Goal: Find specific page/section: Find specific page/section

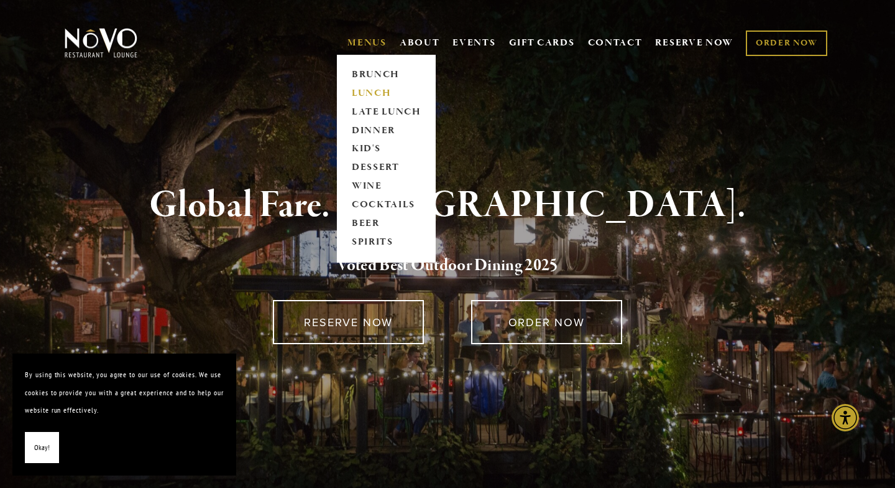
click at [374, 91] on link "LUNCH" at bounding box center [387, 93] width 78 height 19
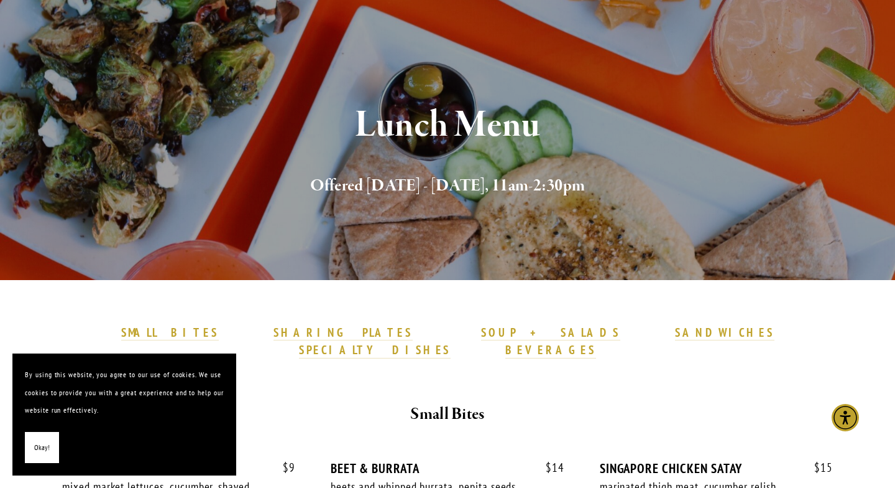
scroll to position [103, 0]
click at [41, 448] on span "Okay!" at bounding box center [42, 447] width 16 height 18
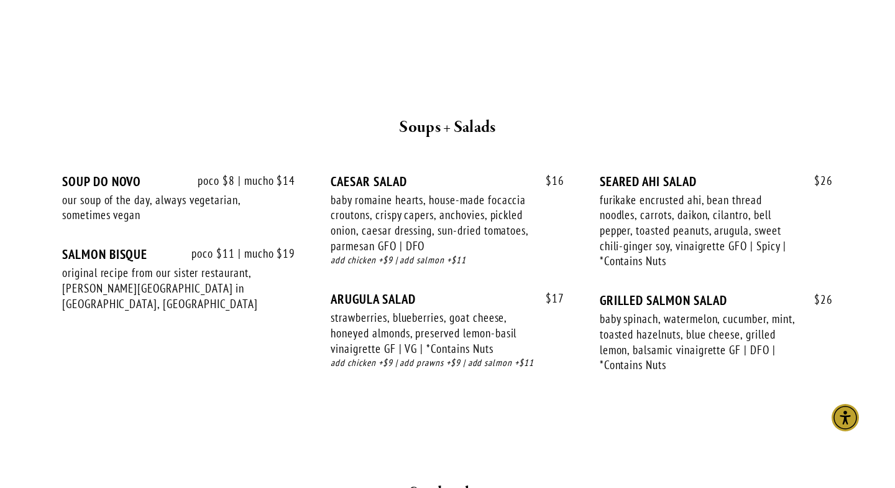
scroll to position [1281, 0]
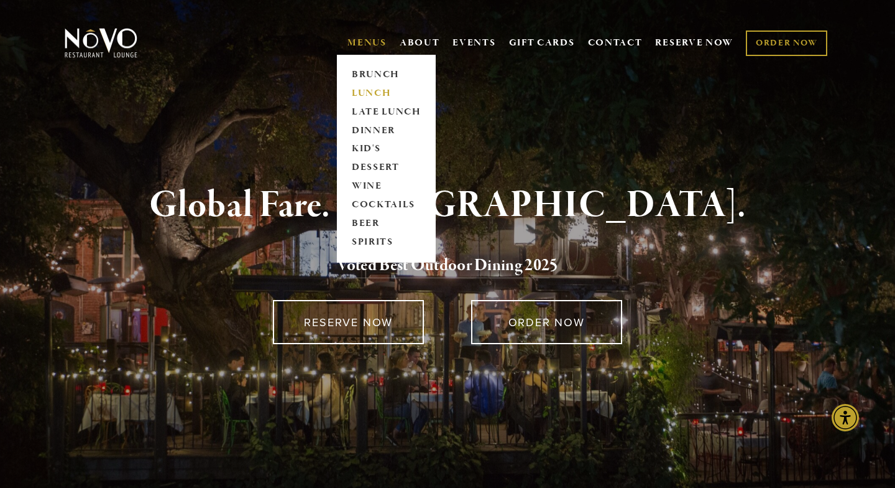
click at [365, 91] on link "LUNCH" at bounding box center [387, 93] width 78 height 19
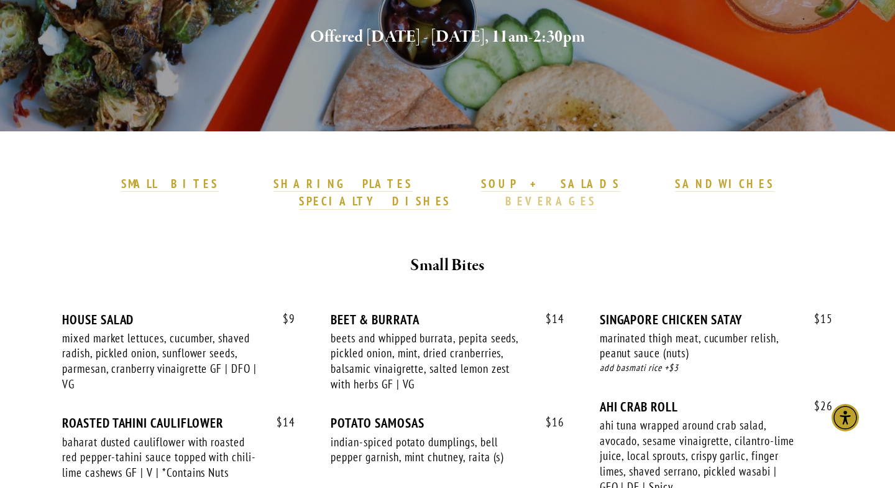
click at [596, 193] on strong "BEVERAGES" at bounding box center [551, 200] width 91 height 15
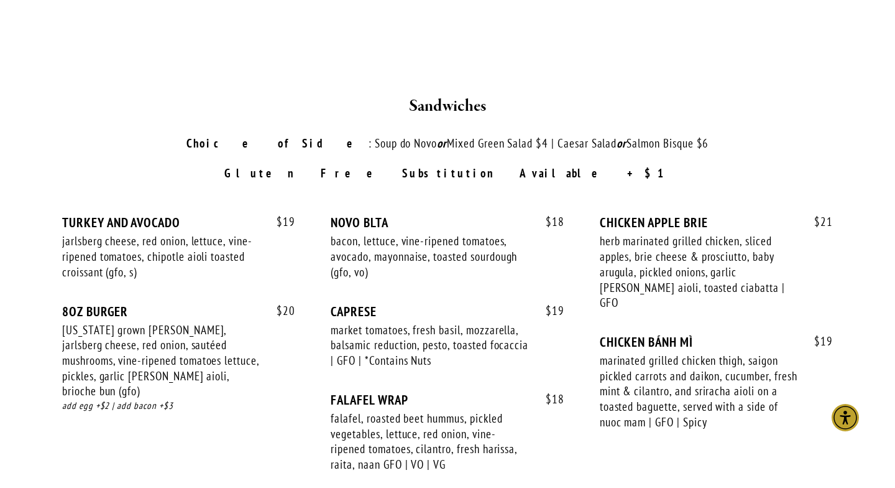
scroll to position [1671, 0]
